Goal: Task Accomplishment & Management: Manage account settings

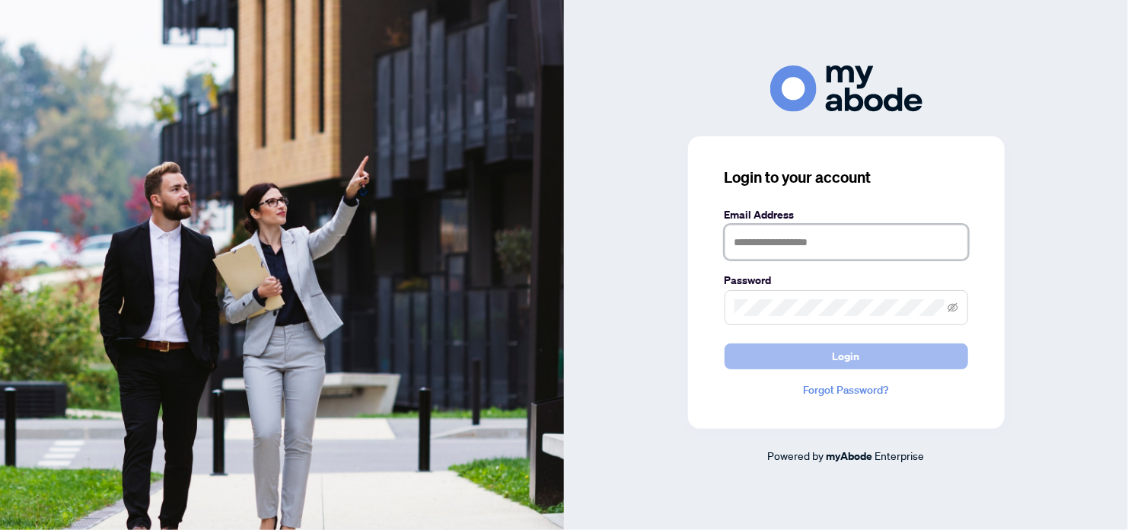
type input "**********"
click at [848, 358] on span "Login" at bounding box center [845, 356] width 27 height 24
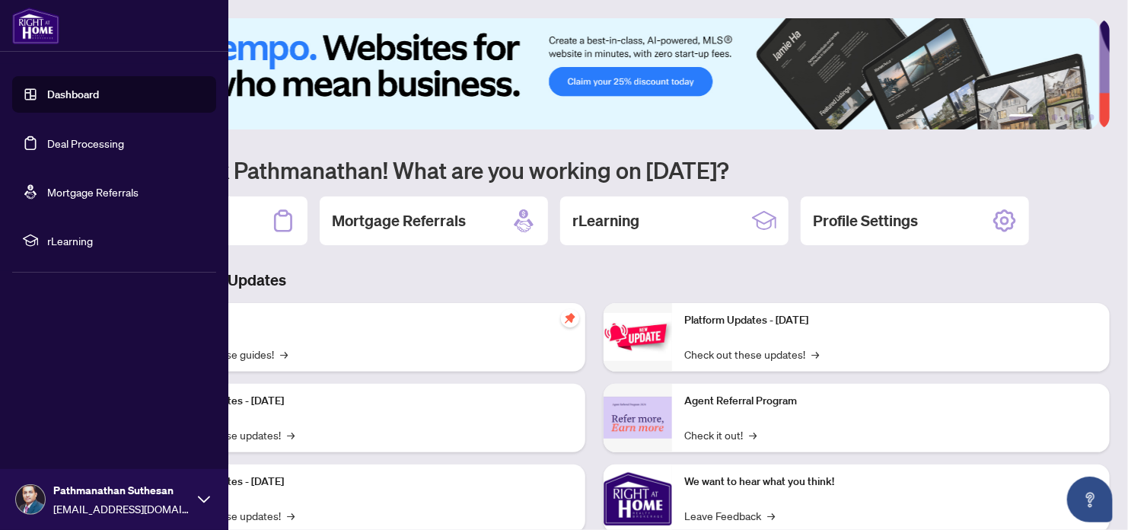
click at [65, 97] on link "Dashboard" at bounding box center [73, 94] width 52 height 14
click at [62, 145] on link "Deal Processing" at bounding box center [85, 143] width 77 height 14
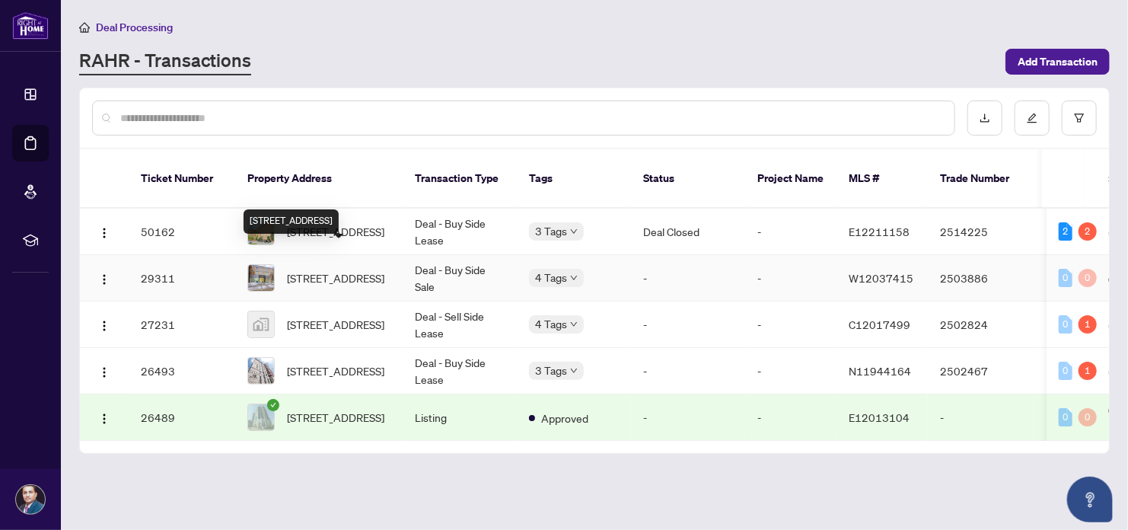
click at [328, 269] on span "[STREET_ADDRESS]" at bounding box center [335, 277] width 97 height 17
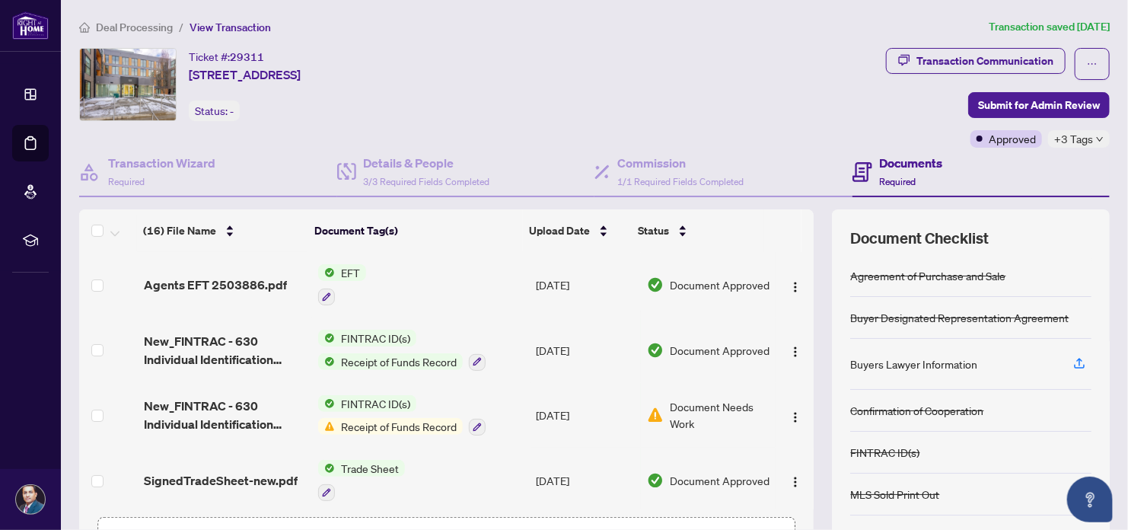
scroll to position [107, 0]
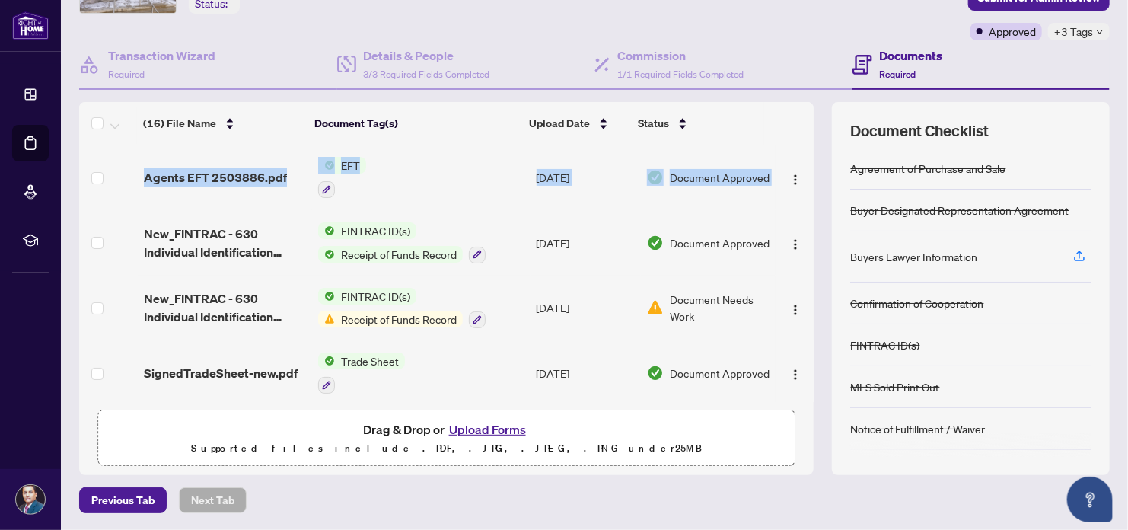
drag, startPoint x: 797, startPoint y: 197, endPoint x: 803, endPoint y: 247, distance: 49.7
click at [803, 247] on div "(16) File Name Document Tag(s) Upload Date Status (16) File Name Document Tag(s…" at bounding box center [594, 288] width 1030 height 373
click at [797, 197] on td at bounding box center [794, 177] width 38 height 65
drag, startPoint x: 803, startPoint y: 194, endPoint x: 797, endPoint y: 211, distance: 17.6
click at [797, 211] on div "(16) File Name Document Tag(s) Upload Date Status (16) File Name Document Tag(s…" at bounding box center [594, 288] width 1030 height 373
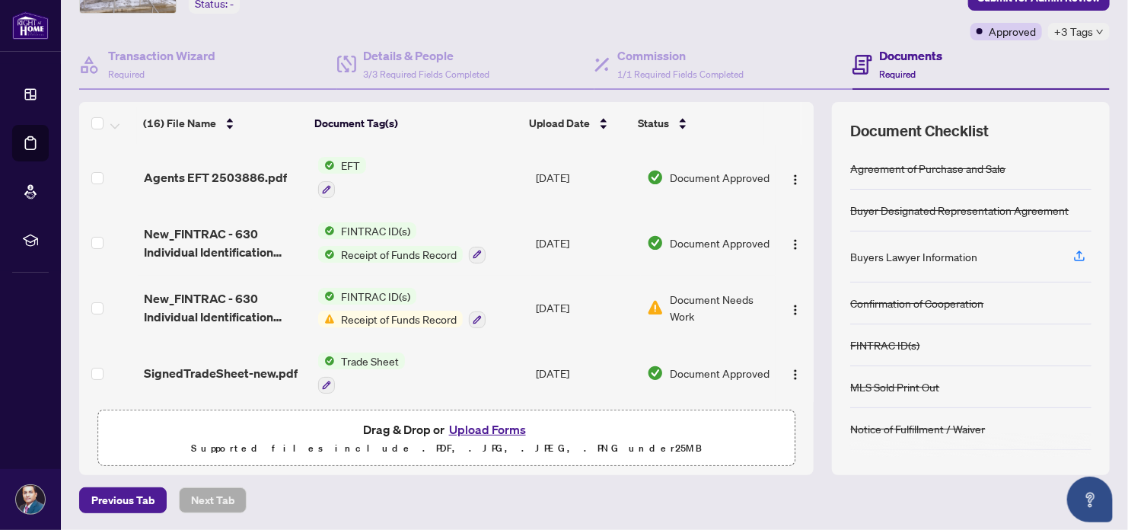
click at [1103, 151] on div "Ticket #: 29311 [STREET_ADDRESS] Status: - Transaction Communication Submit for…" at bounding box center [594, 208] width 1042 height 534
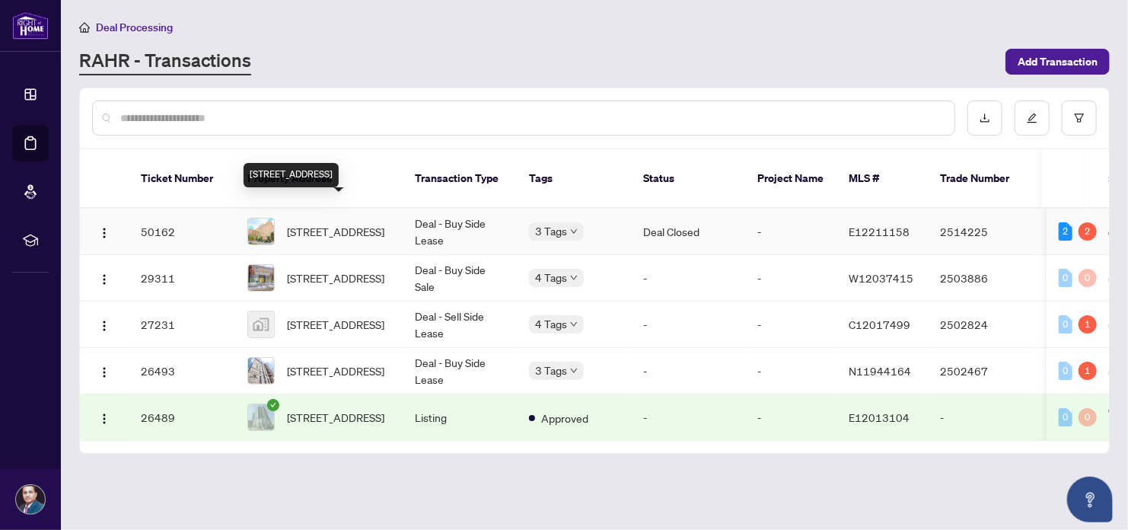
click at [339, 223] on span "[STREET_ADDRESS]" at bounding box center [335, 231] width 97 height 17
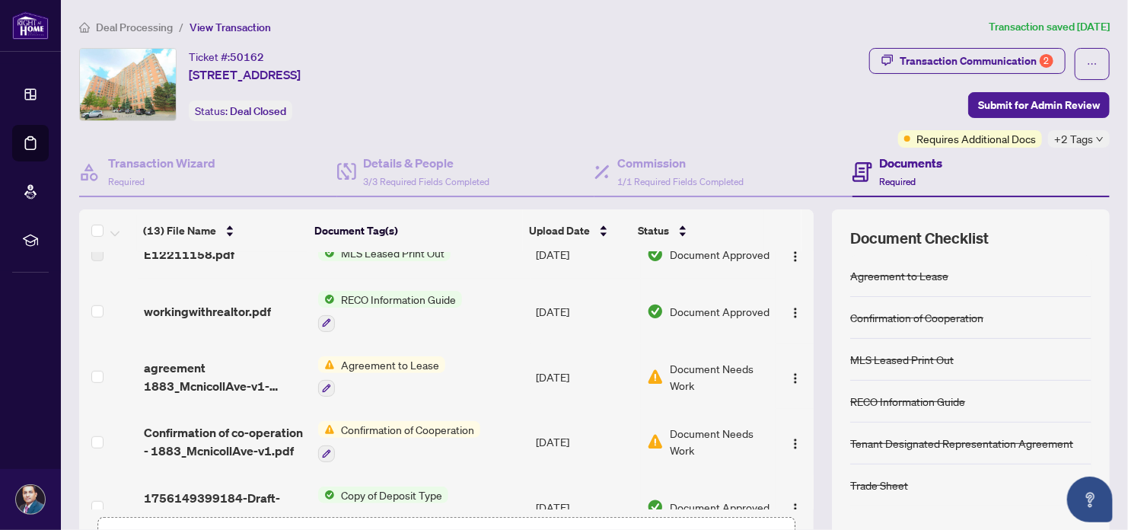
scroll to position [561, 0]
